Goal: Transaction & Acquisition: Purchase product/service

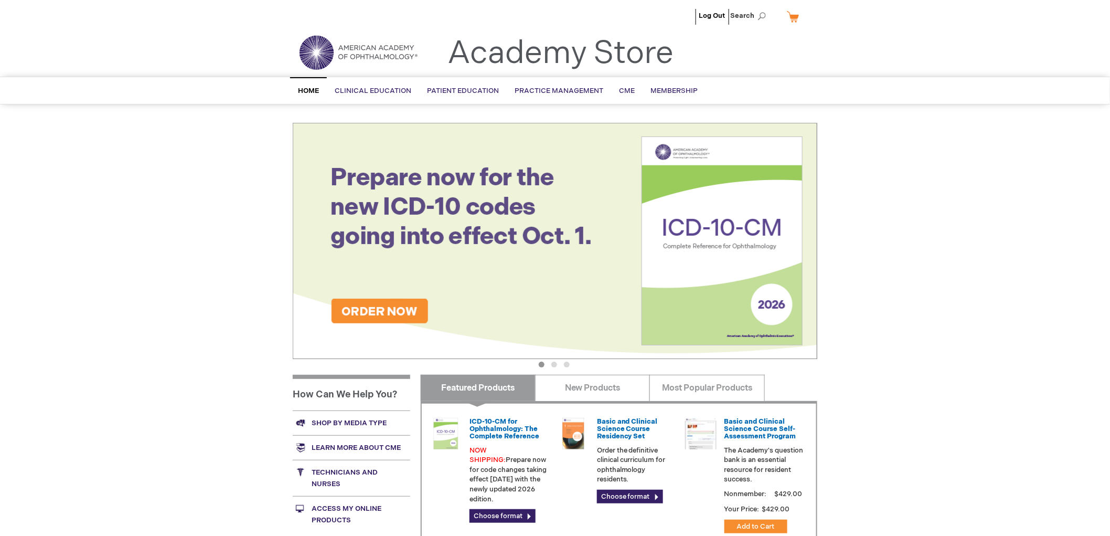
click at [793, 16] on link "My Cart" at bounding box center [797, 16] width 25 height 18
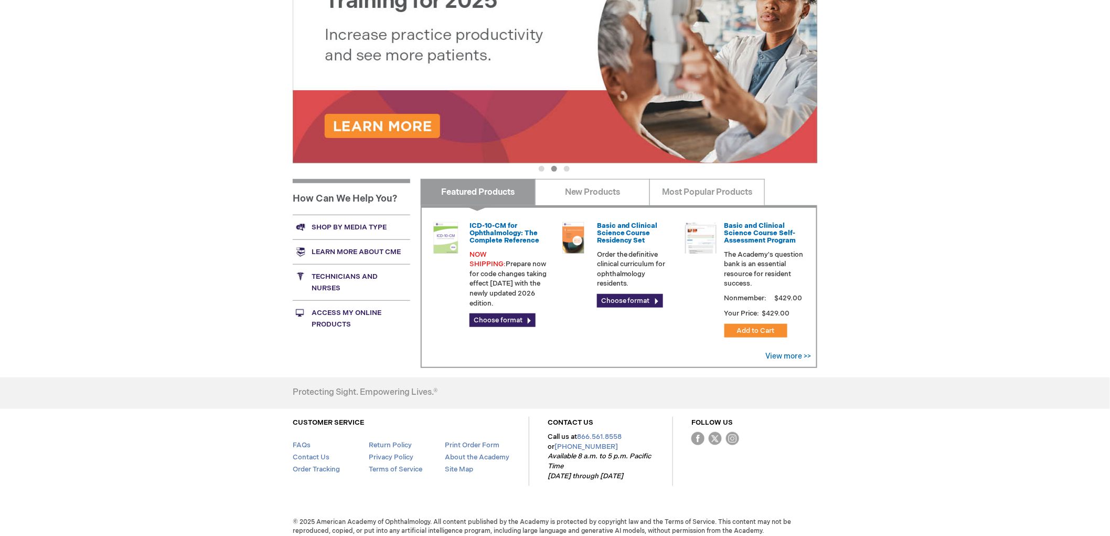
scroll to position [202, 0]
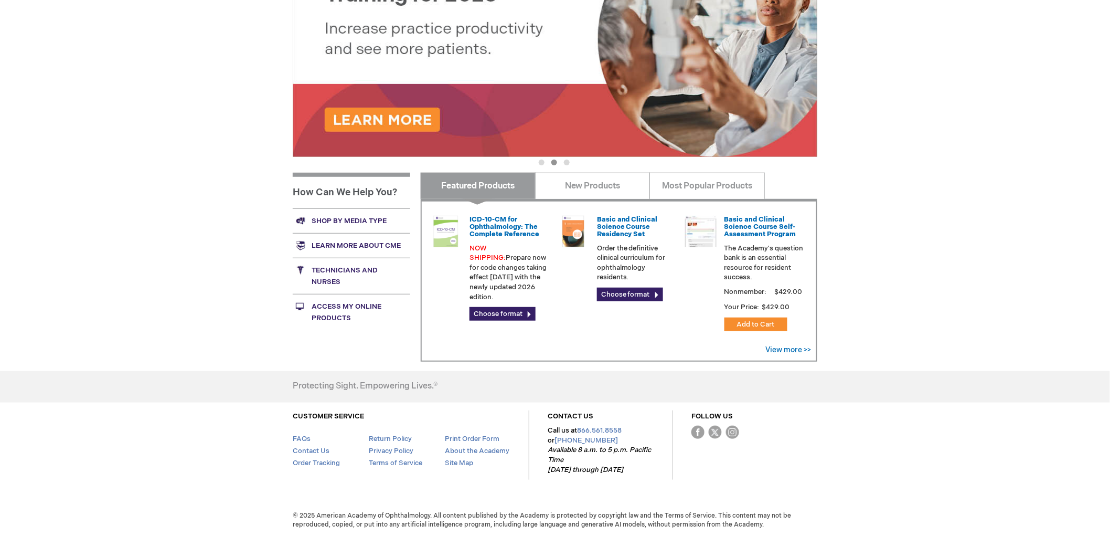
click at [864, 242] on div "Log Out Search My Cart CLOSE RECENTLY ADDED ITEM(S) Close There are no items in…" at bounding box center [555, 167] width 1110 height 739
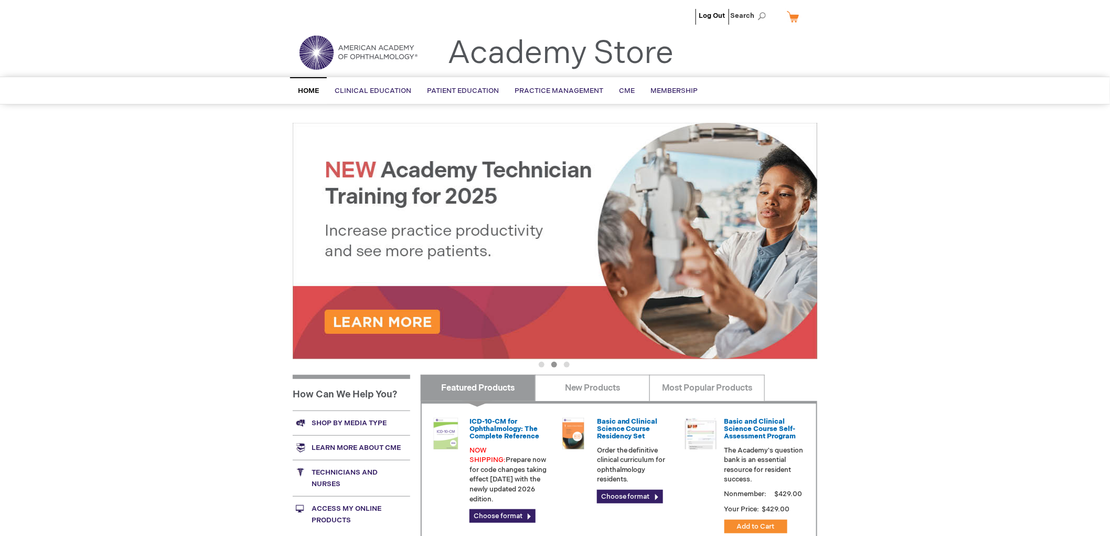
click at [499, 224] on img at bounding box center [555, 241] width 525 height 236
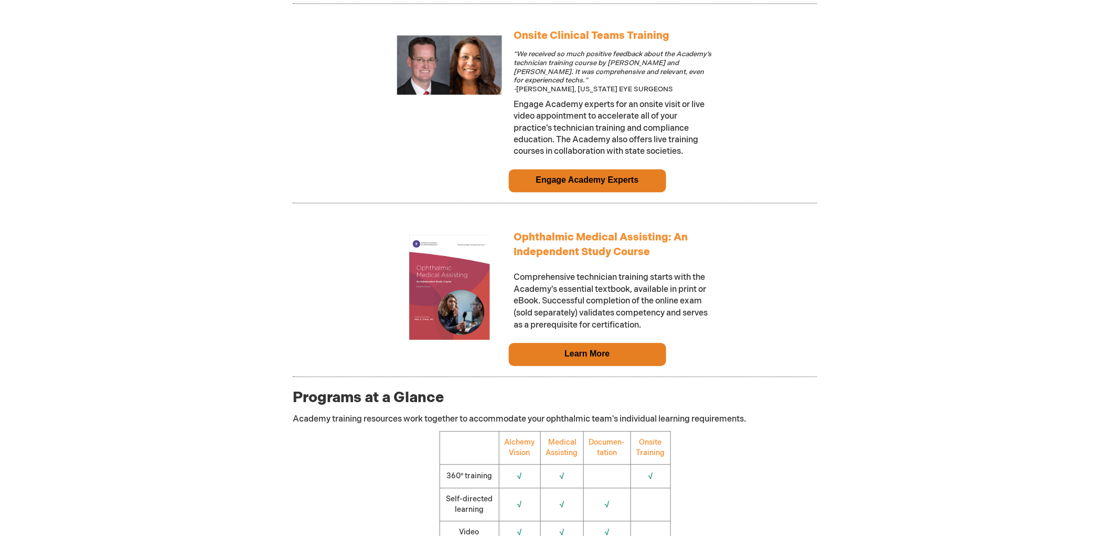
scroll to position [1049, 0]
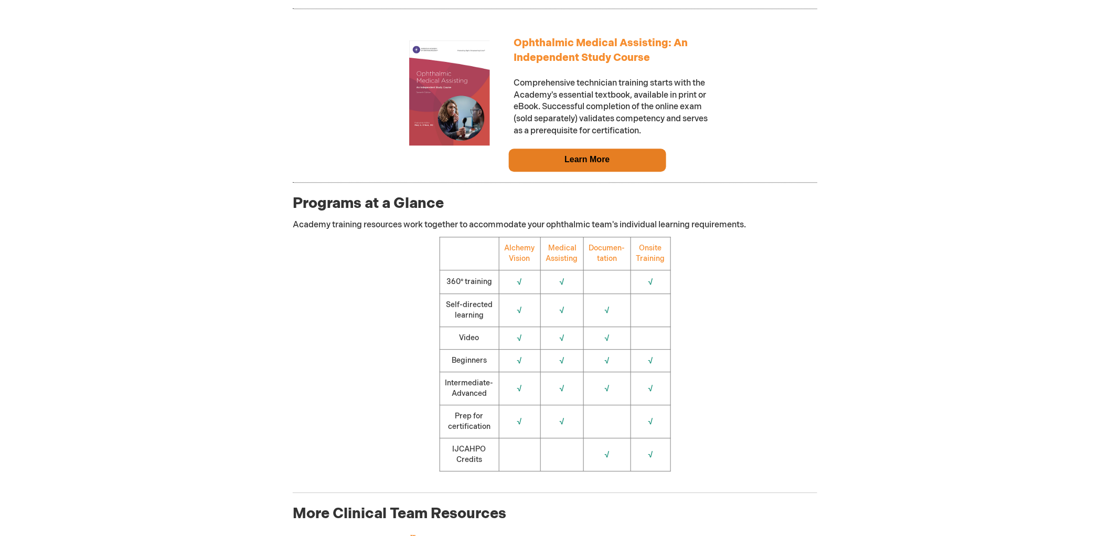
click at [573, 164] on link "Learn More" at bounding box center [587, 159] width 45 height 9
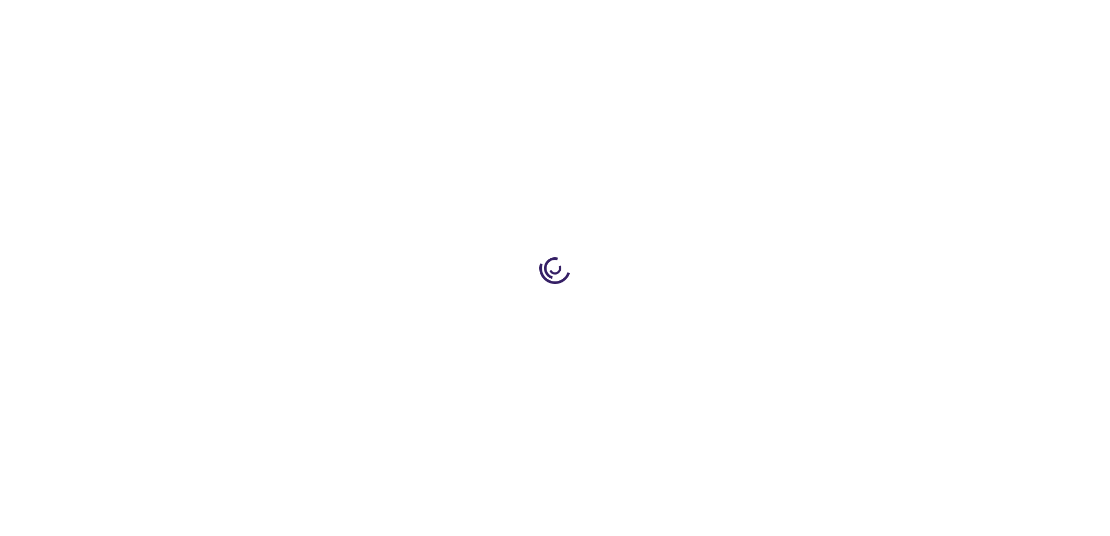
type input "0"
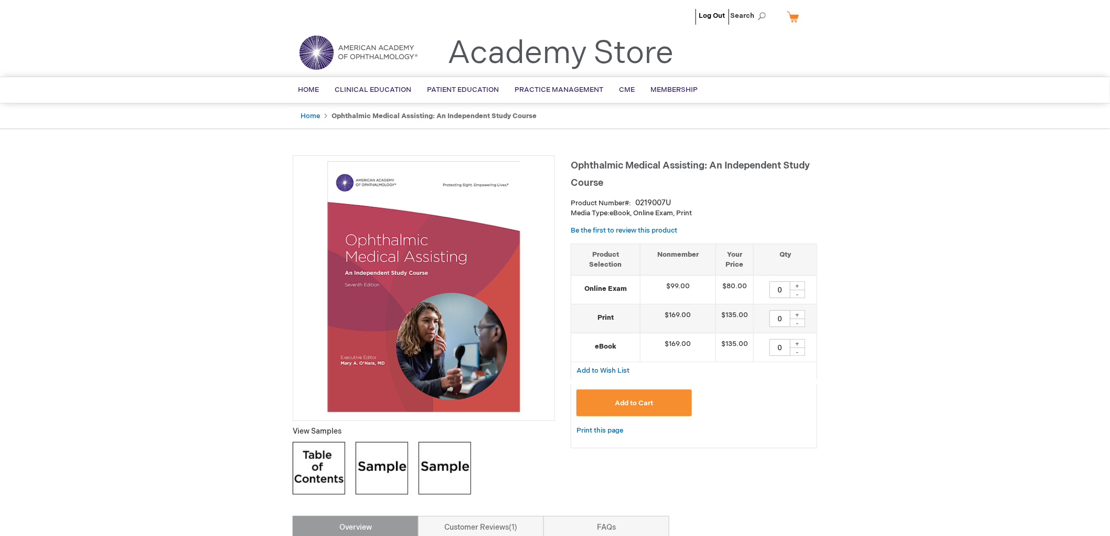
click at [797, 284] on div "+" at bounding box center [798, 285] width 16 height 9
type input "1"
click at [643, 402] on span "Add to Cart" at bounding box center [634, 403] width 38 height 8
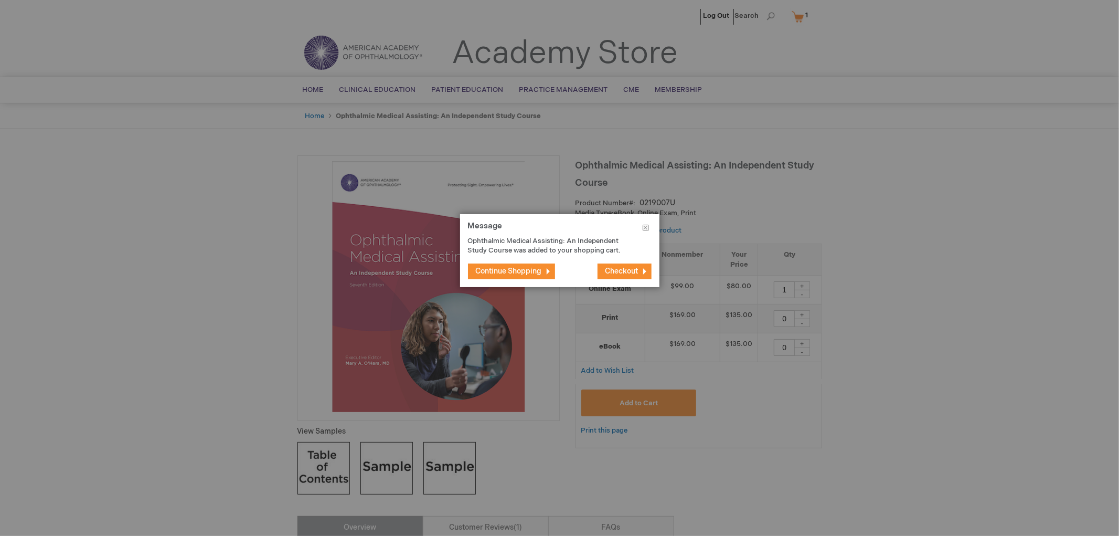
click at [623, 271] on span "Checkout" at bounding box center [621, 271] width 33 height 9
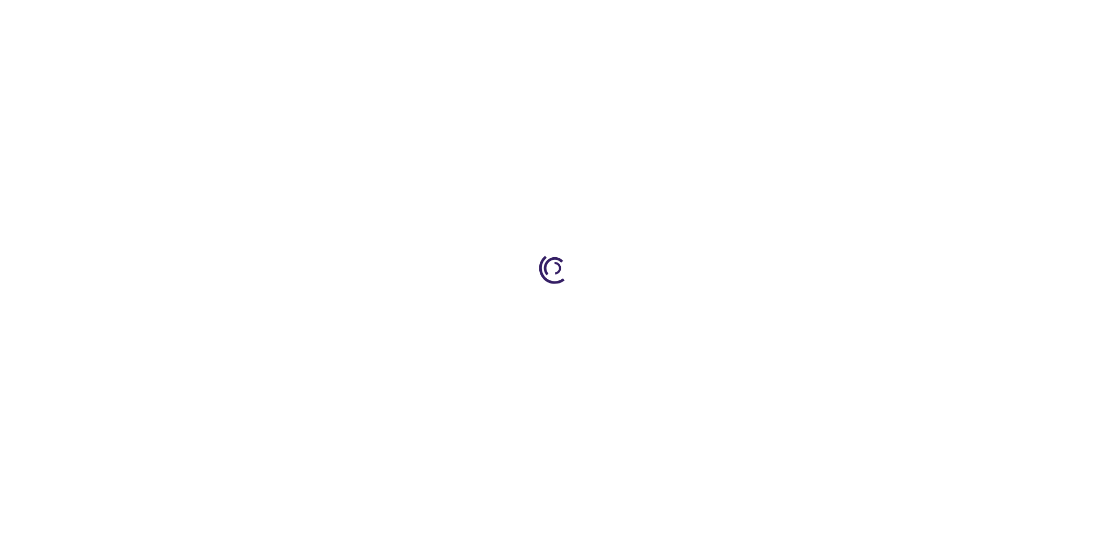
select select "US"
select select "62"
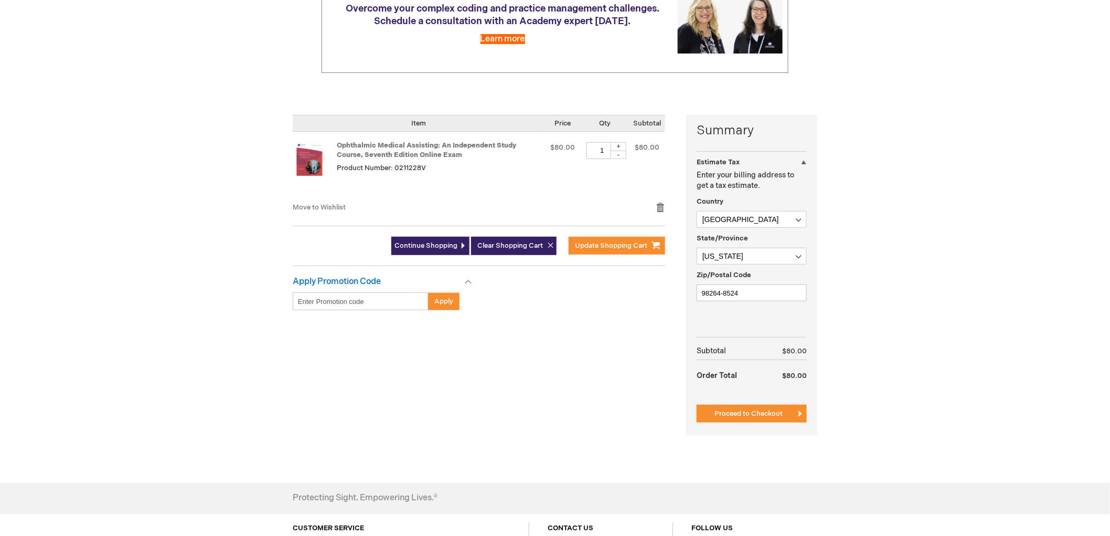
scroll to position [155, 0]
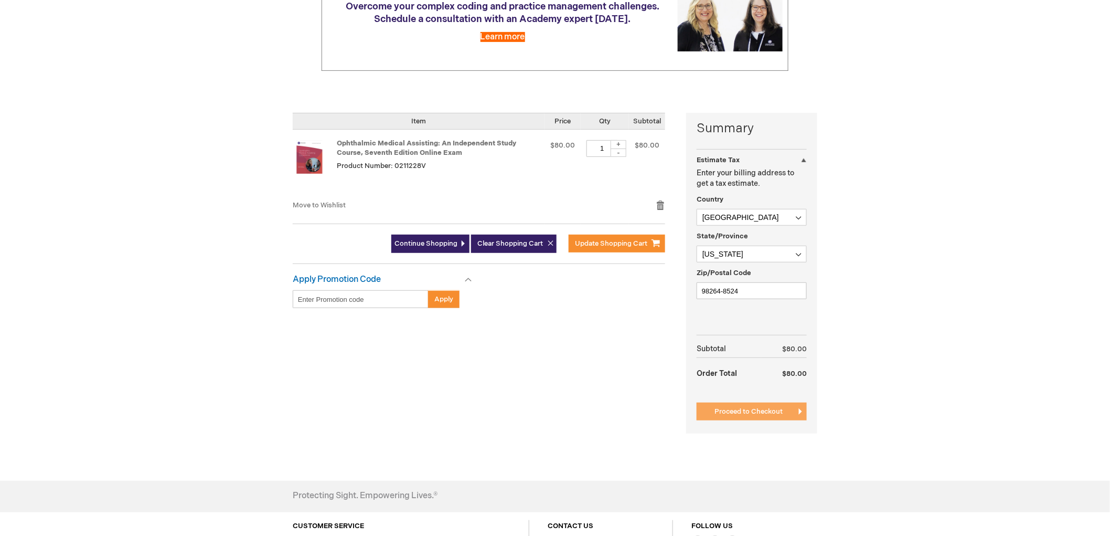
click at [746, 410] on span "Proceed to Checkout" at bounding box center [749, 411] width 68 height 8
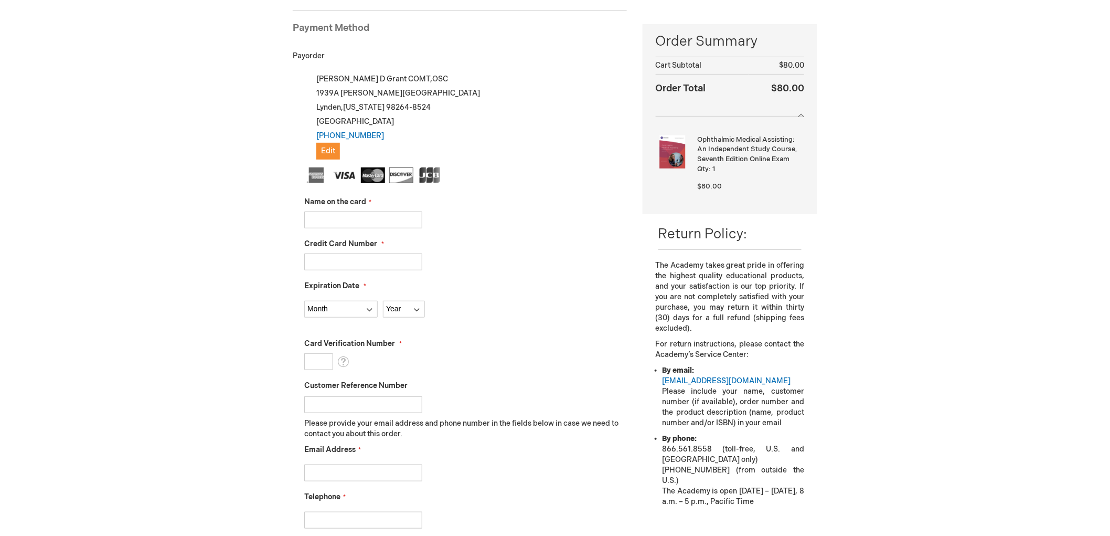
click at [334, 221] on input "Name on the card" at bounding box center [363, 219] width 118 height 17
type input "[PERSON_NAME]"
type input "4807073219748849"
select select "2"
select select "2027"
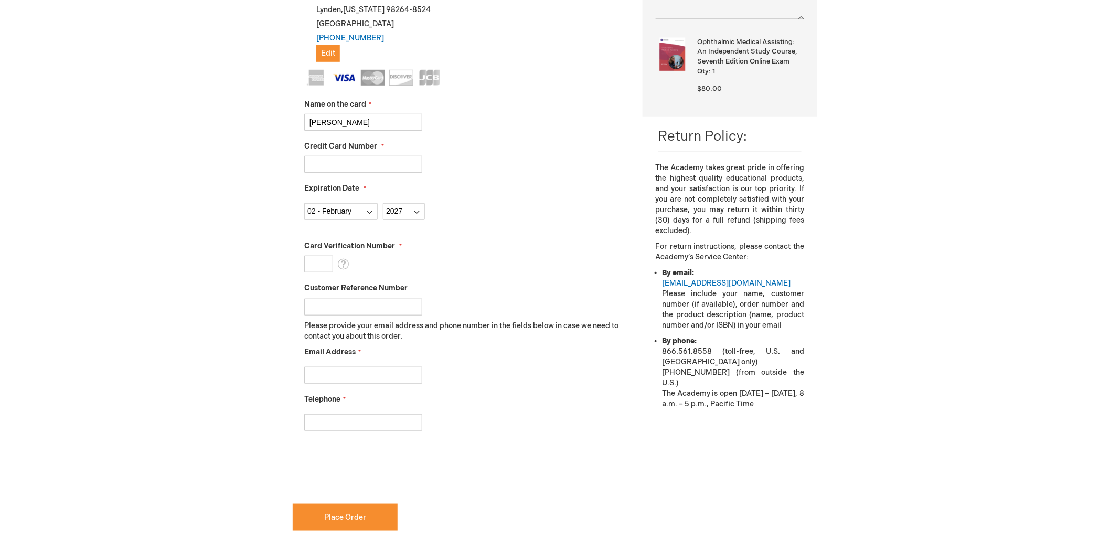
scroll to position [260, 0]
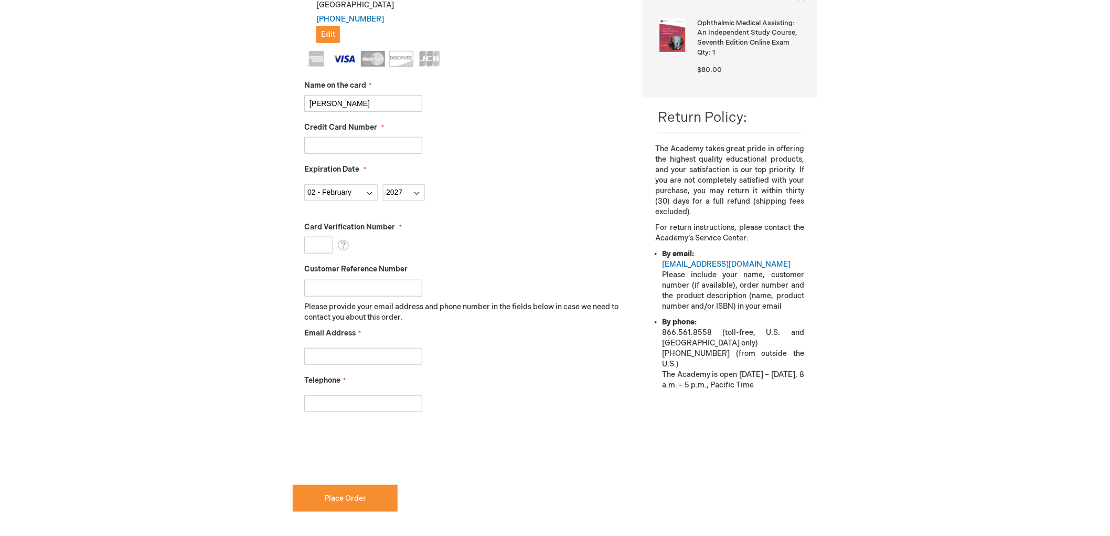
click at [321, 243] on input "Card Verification Number" at bounding box center [318, 245] width 29 height 17
type input "315"
click at [348, 290] on input "Customer Reference Number" at bounding box center [363, 288] width 118 height 17
click at [333, 359] on input "Email Address" at bounding box center [363, 356] width 118 height 17
type input "anndgrant@gmail.com"
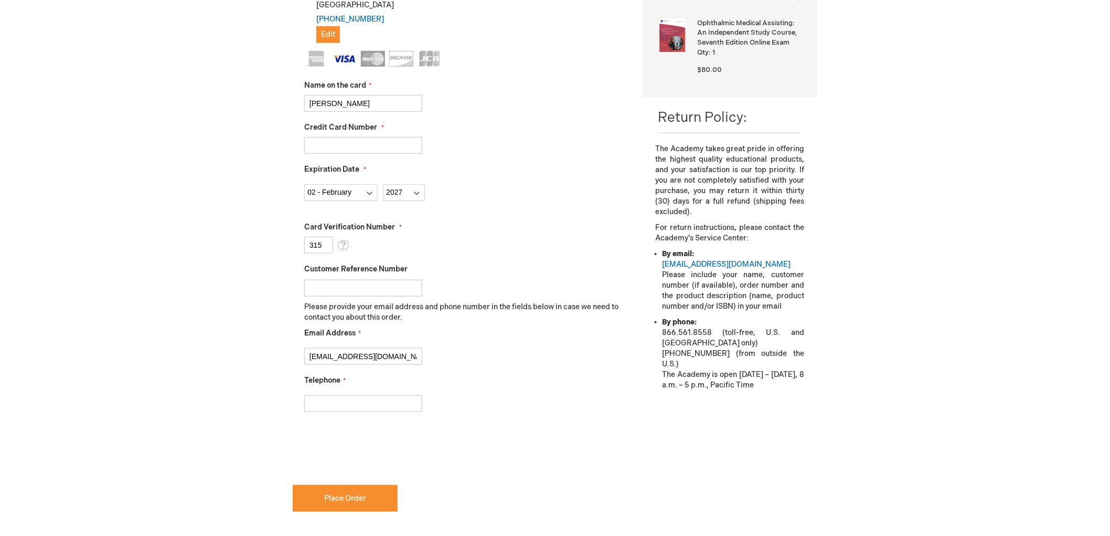
type input "8643605726"
checkbox input "true"
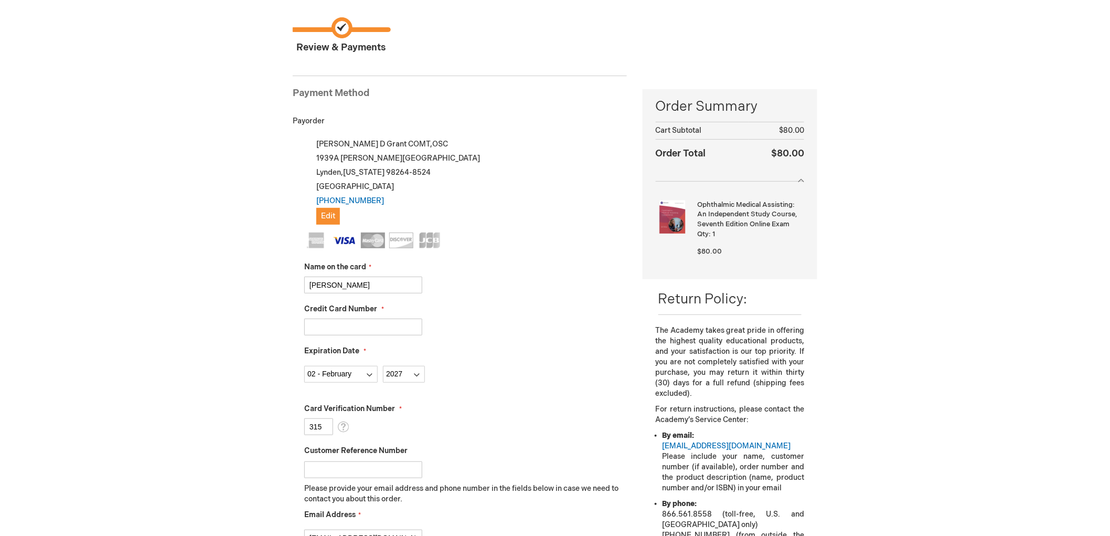
scroll to position [272, 0]
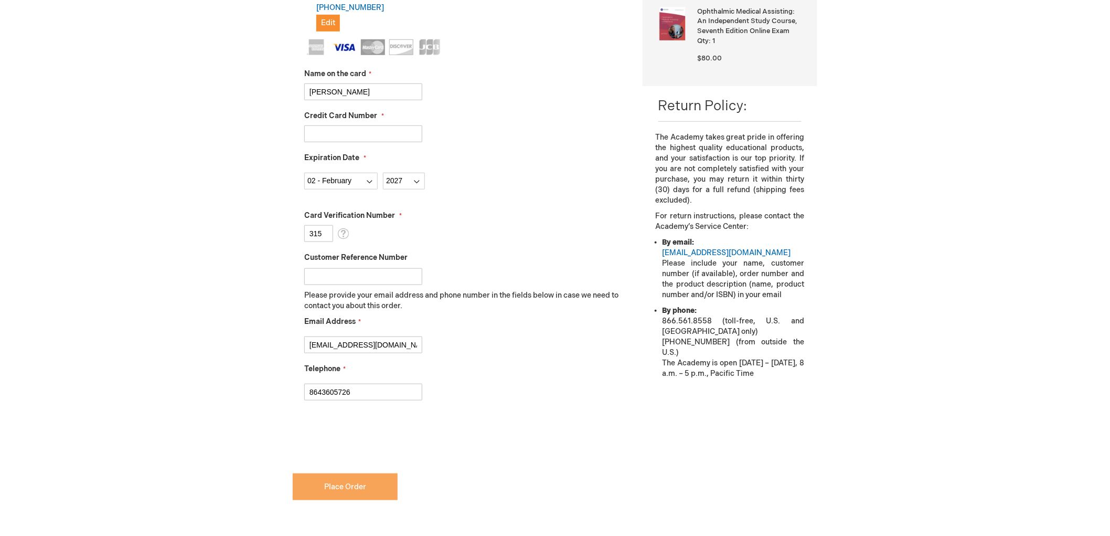
click at [365, 485] on span "Place Order" at bounding box center [345, 486] width 42 height 9
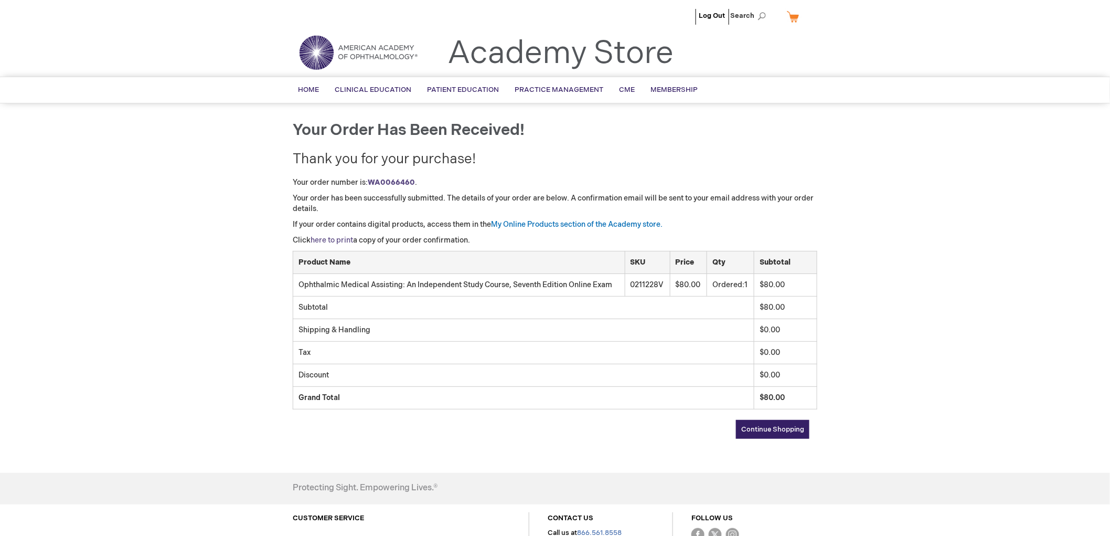
click at [338, 241] on link "here to print" at bounding box center [332, 240] width 42 height 9
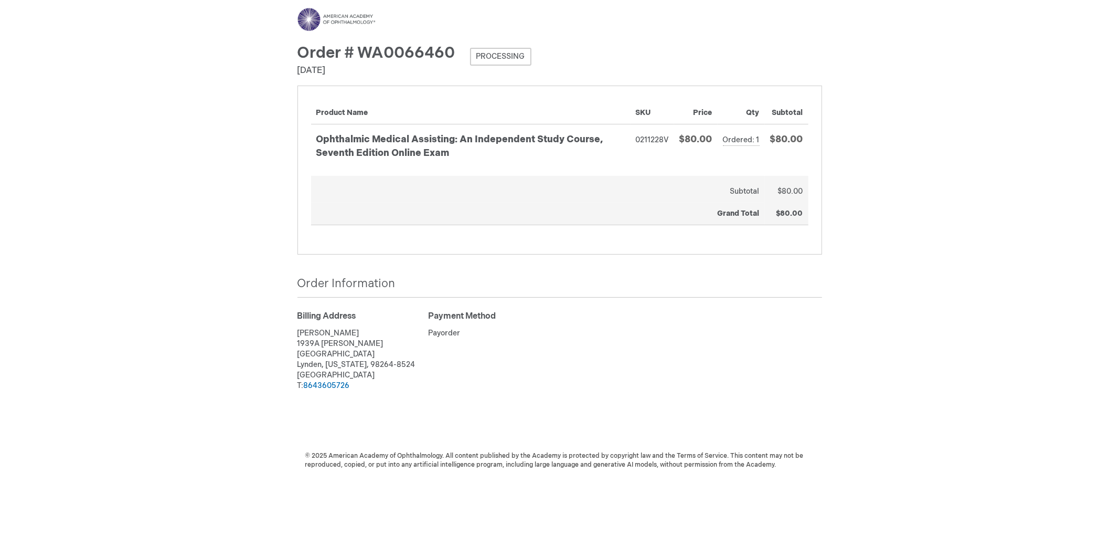
click at [670, 306] on div "Order Information Billing Address [PERSON_NAME] [GEOGRAPHIC_DATA][PERSON_NAME] …" at bounding box center [559, 340] width 525 height 131
